Goal: Task Accomplishment & Management: Use online tool/utility

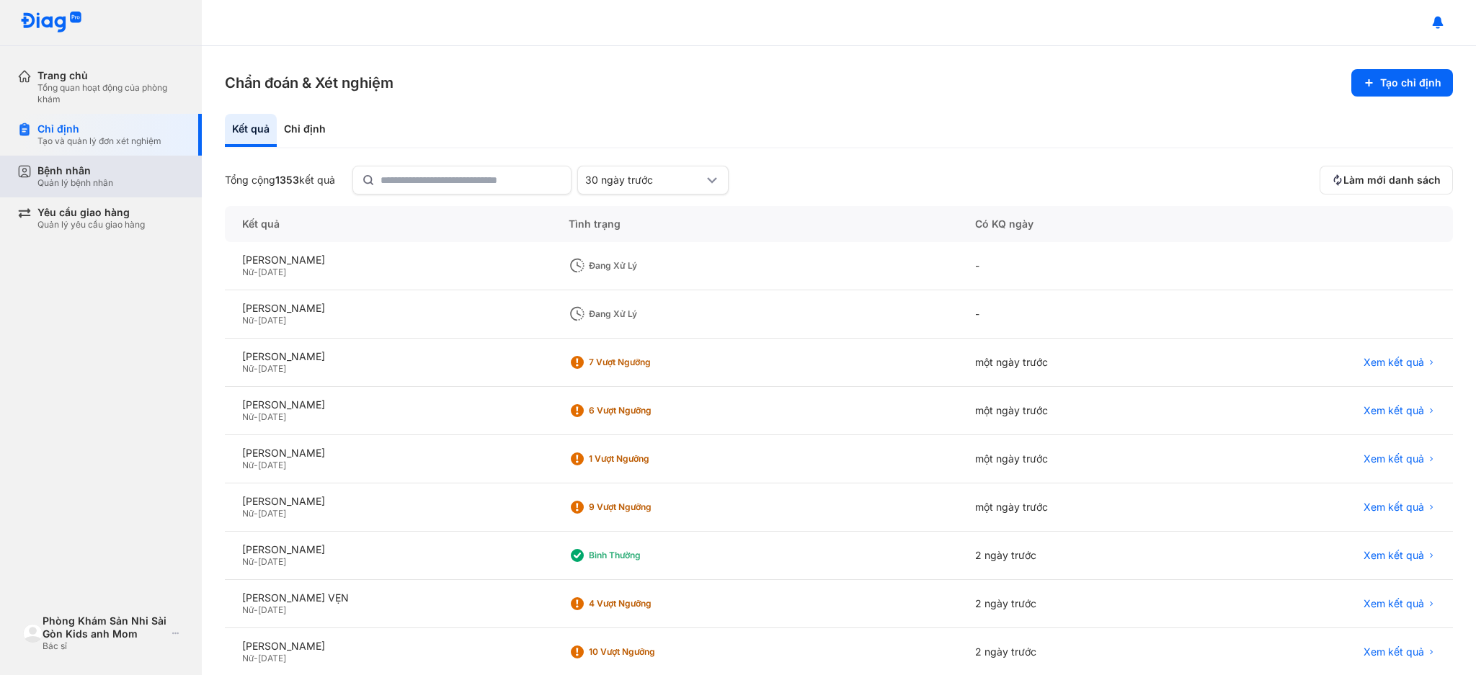
click at [124, 164] on div "Bệnh nhân Quản lý bệnh nhân" at bounding box center [110, 176] width 147 height 25
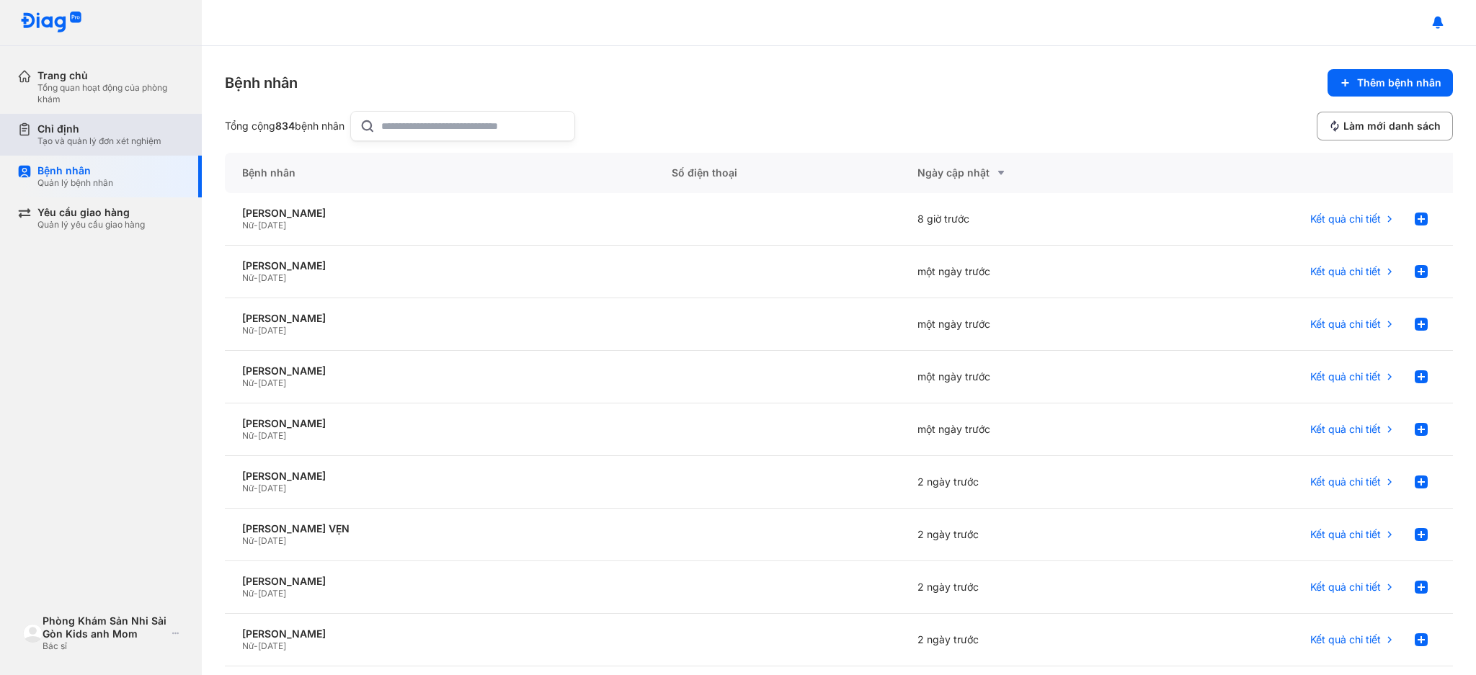
click at [127, 142] on div "Tạo và quản lý đơn xét nghiệm" at bounding box center [99, 141] width 124 height 12
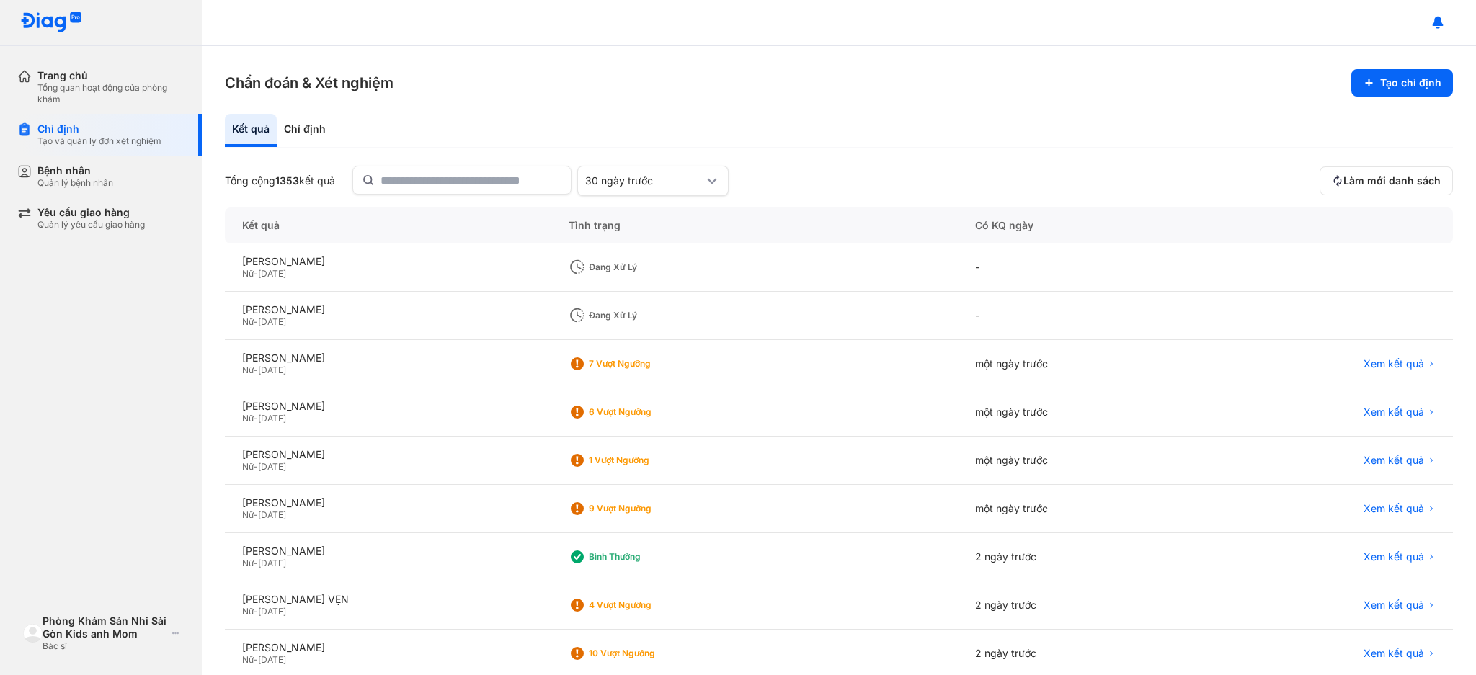
click at [626, 110] on div "Chẩn đoán & Xét nghiệm Tạo chỉ định Kết quả Chỉ định Tổng cộng 1353 kết quả 30 …" at bounding box center [839, 360] width 1274 height 629
